Goal: Task Accomplishment & Management: Manage account settings

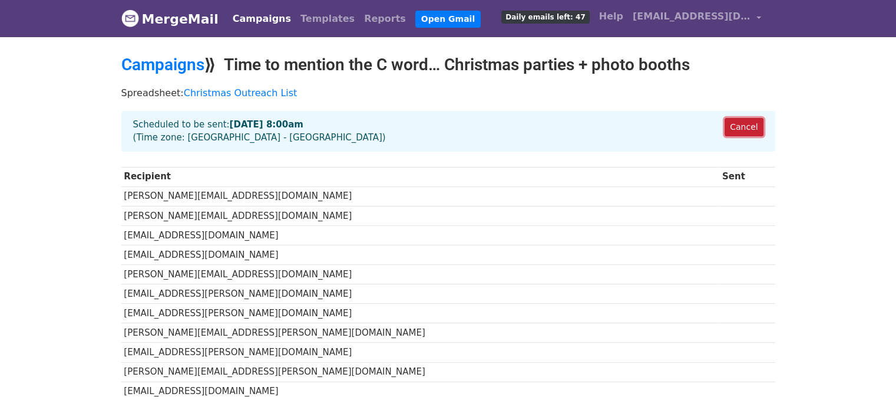
click at [747, 121] on link "Cancel" at bounding box center [744, 127] width 38 height 18
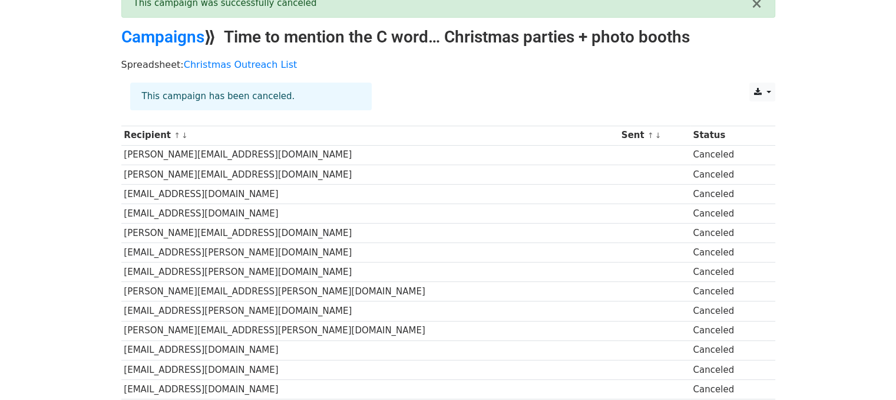
scroll to position [65, 0]
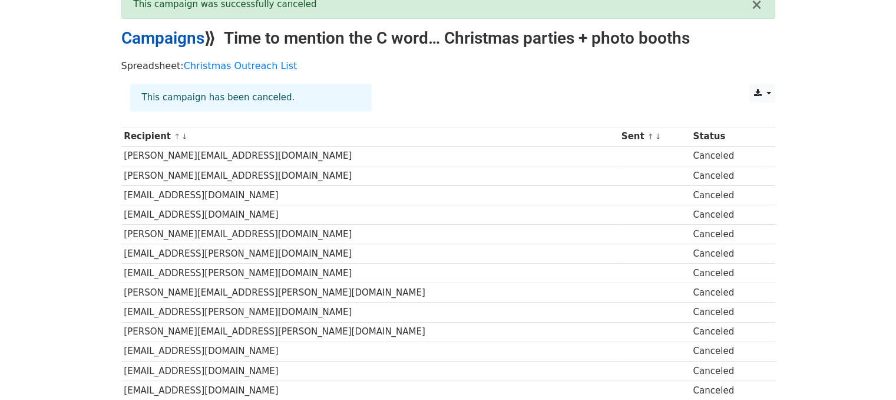
click at [188, 38] on link "Campaigns" at bounding box center [162, 37] width 83 height 19
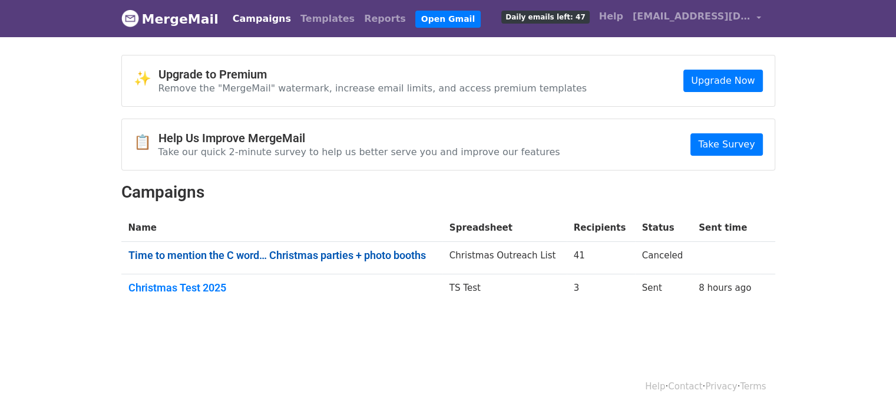
click at [264, 252] on link "Time to mention the C word… Christmas parties + photo booths" at bounding box center [281, 255] width 307 height 13
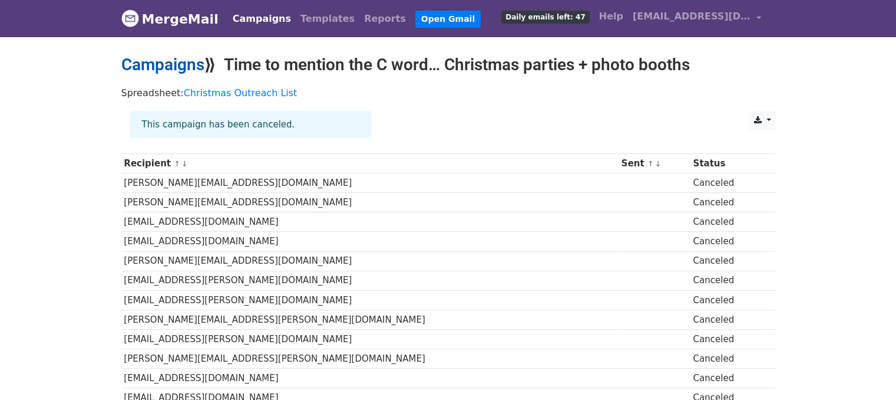
click at [161, 63] on link "Campaigns" at bounding box center [162, 64] width 83 height 19
